Goal: Task Accomplishment & Management: Manage account settings

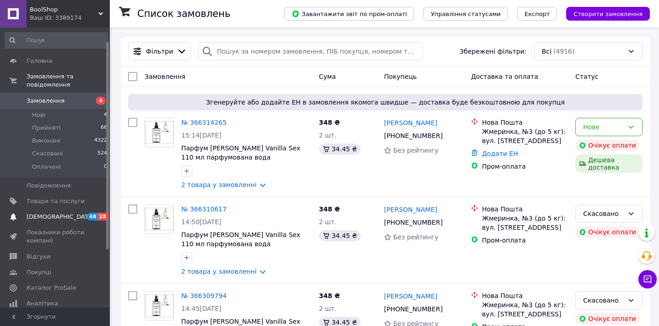
scroll to position [19, 0]
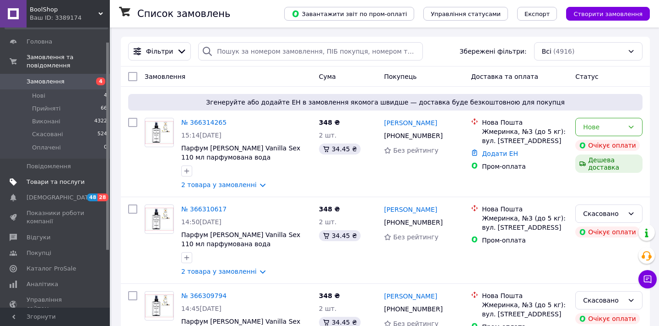
click at [72, 178] on span "Товари та послуги" at bounding box center [56, 182] width 58 height 8
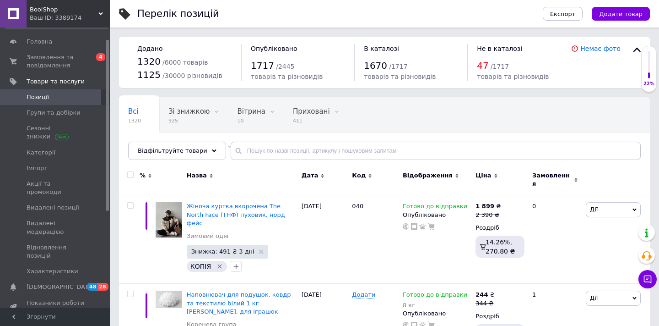
click at [189, 156] on div "Відфільтруйте товари" at bounding box center [177, 150] width 98 height 18
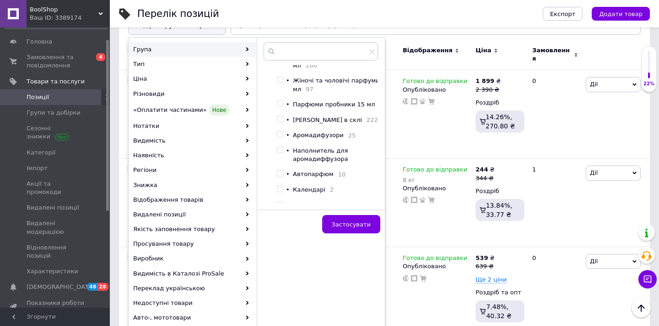
scroll to position [29, 0]
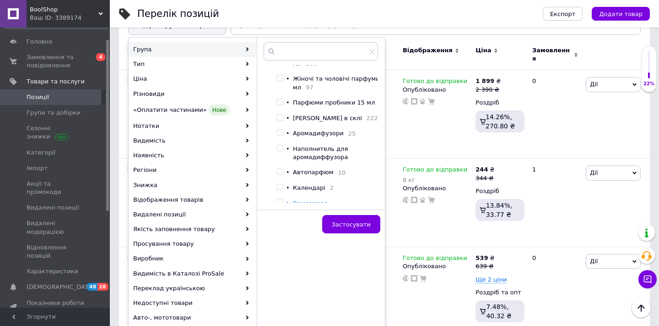
click at [283, 80] on input "checkbox" at bounding box center [280, 78] width 6 height 6
checkbox input "true"
click at [337, 219] on button "Застосувати" at bounding box center [351, 224] width 58 height 18
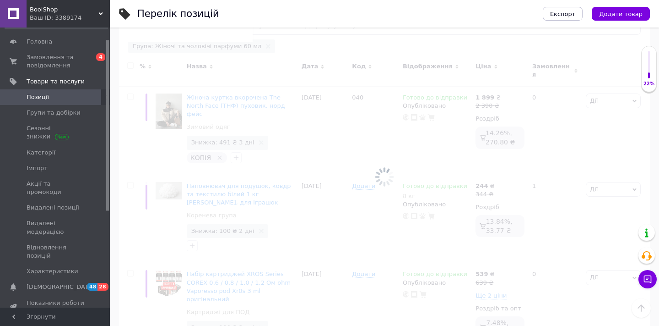
scroll to position [0, 7]
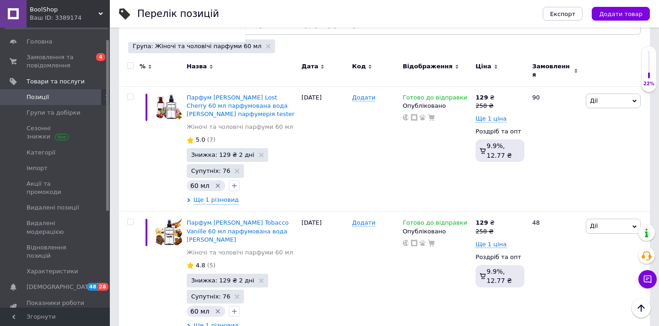
click at [357, 39] on div "Всі 1320 Зі знижкою 925 Видалити Редагувати Вітрина 10 Видалити Редагувати Прих…" at bounding box center [384, 8] width 531 height 76
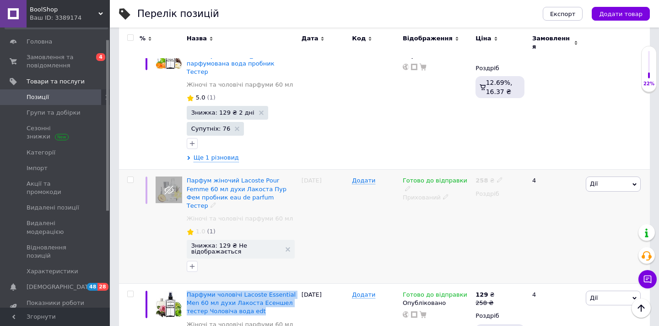
scroll to position [5833, 0]
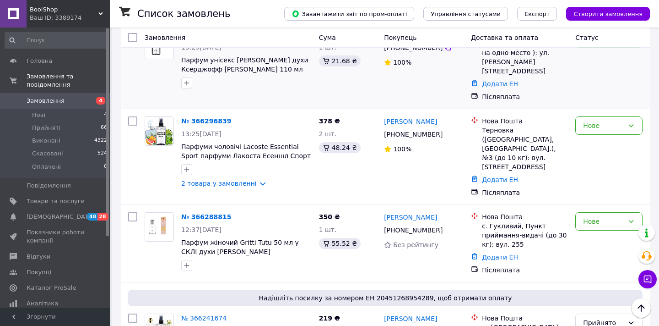
scroll to position [353, 0]
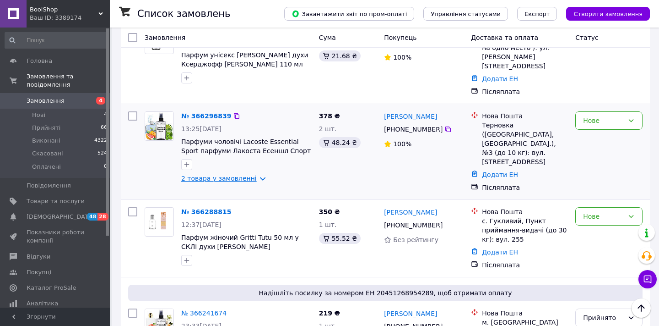
click at [244, 174] on link "2 товара у замовленні" at bounding box center [219, 177] width 76 height 7
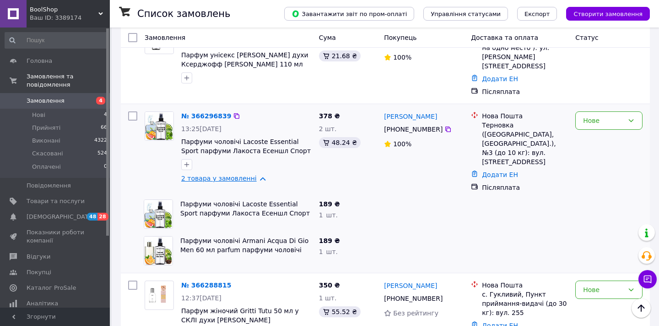
click at [244, 174] on link "2 товара у замовленні" at bounding box center [219, 177] width 76 height 7
